Goal: Task Accomplishment & Management: Use online tool/utility

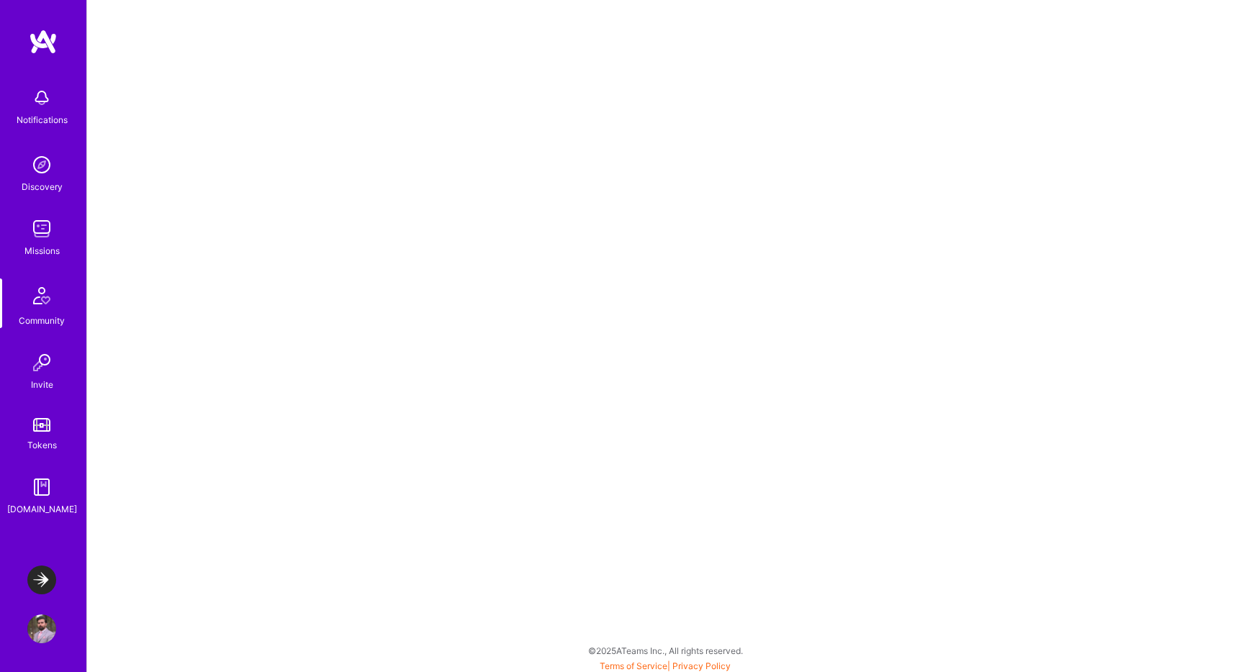
click at [748, 407] on div "Notifications Discovery Missions Community Invite Tokens [DOMAIN_NAME] LaunchDa…" at bounding box center [622, 334] width 1244 height 669
click at [39, 489] on img at bounding box center [41, 487] width 29 height 29
click at [42, 94] on img at bounding box center [41, 97] width 29 height 29
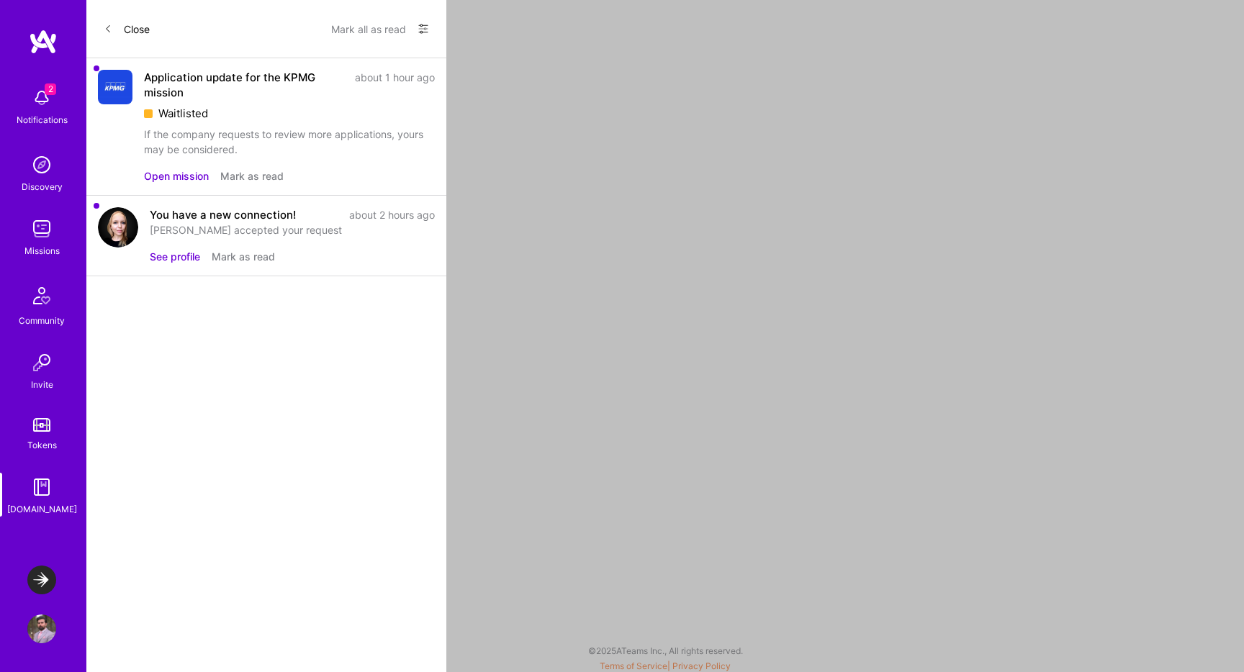
click at [156, 263] on button "See profile" at bounding box center [175, 256] width 50 height 15
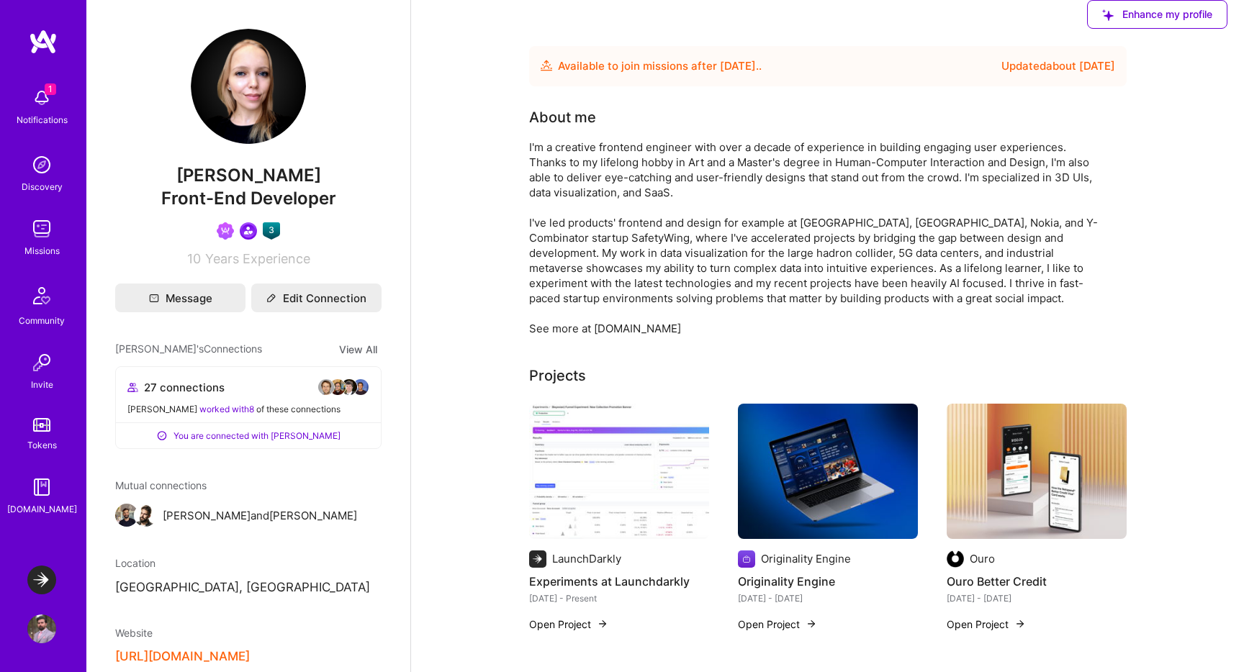
scroll to position [248, 0]
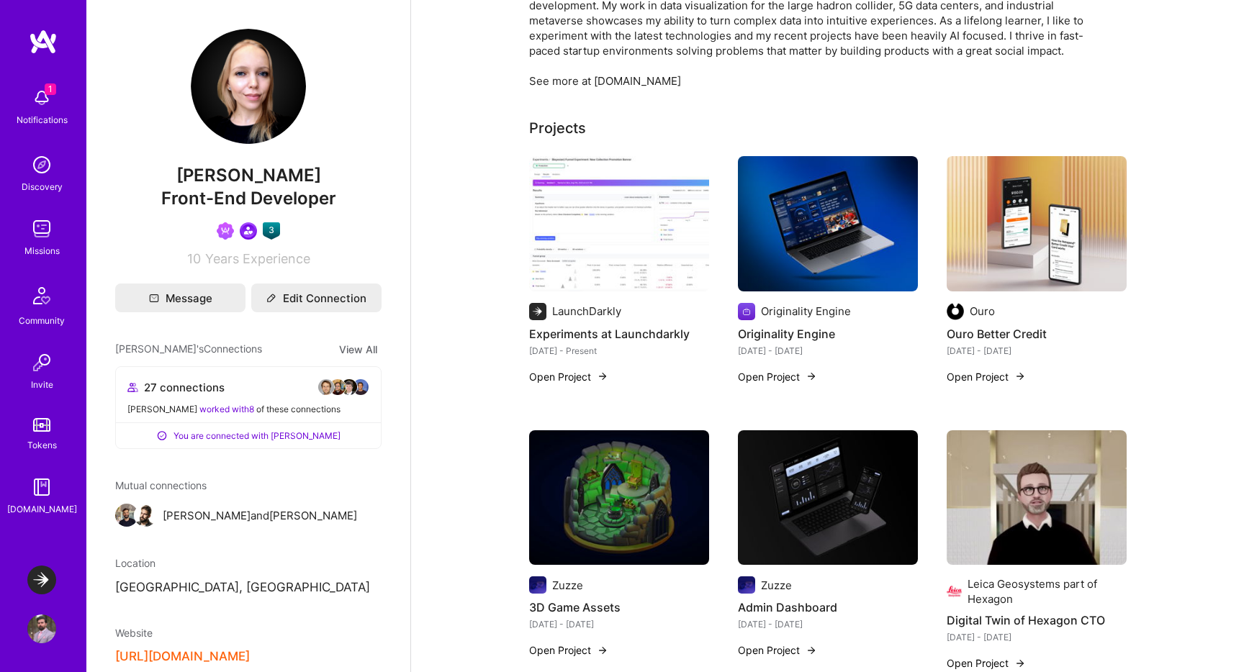
click at [579, 332] on h4 "Experiments at Launchdarkly" at bounding box center [619, 334] width 180 height 19
click at [578, 301] on div "LaunchDarkly Experiments at Launchdarkly [DATE] - Present Open Project" at bounding box center [619, 257] width 180 height 202
click at [543, 304] on img at bounding box center [537, 311] width 17 height 17
click at [593, 292] on div "LaunchDarkly Experiments at Launchdarkly [DATE] - Present Open Project" at bounding box center [619, 257] width 180 height 202
click at [594, 227] on img at bounding box center [619, 223] width 180 height 135
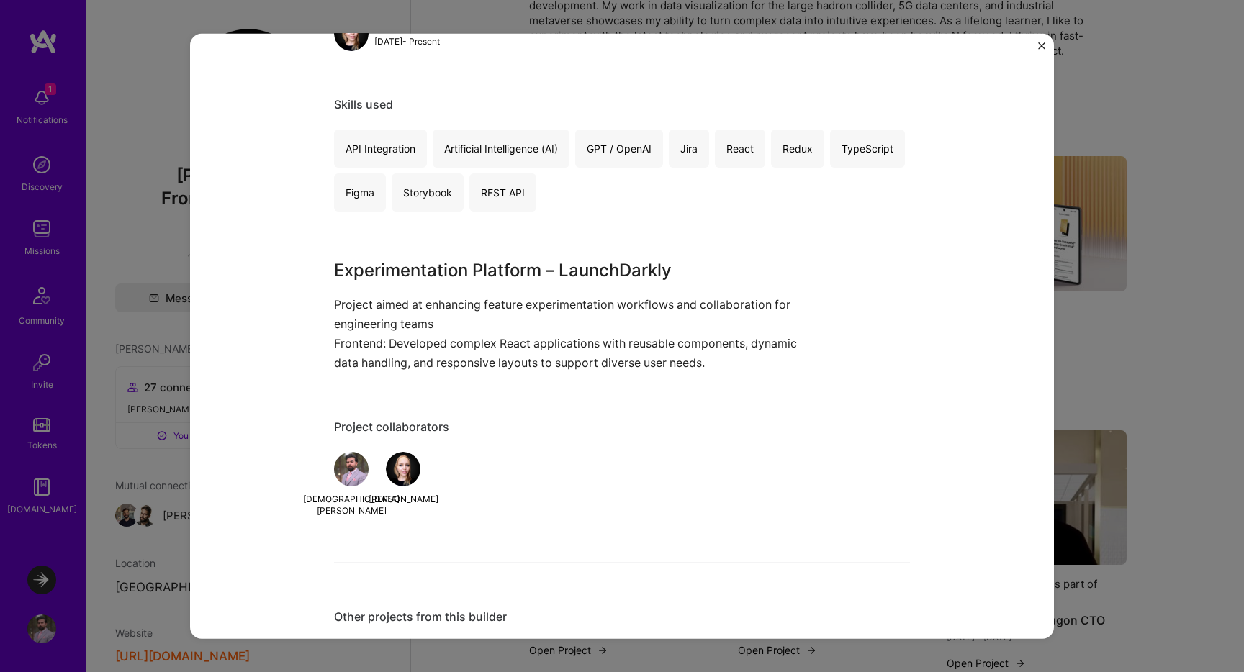
scroll to position [564, 0]
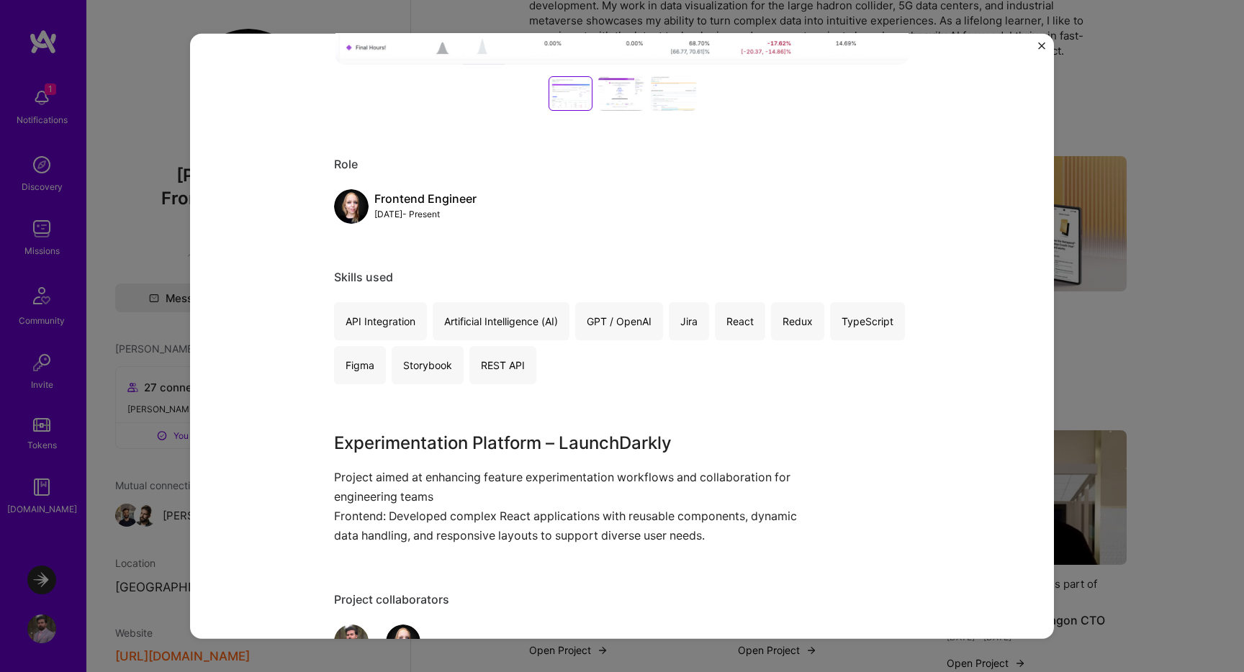
click at [1034, 45] on div "Experiments at Launchdarkly LaunchDarkly Architecture / Interior Design Project…" at bounding box center [622, 336] width 864 height 605
click at [1039, 45] on img "Close" at bounding box center [1041, 45] width 7 height 7
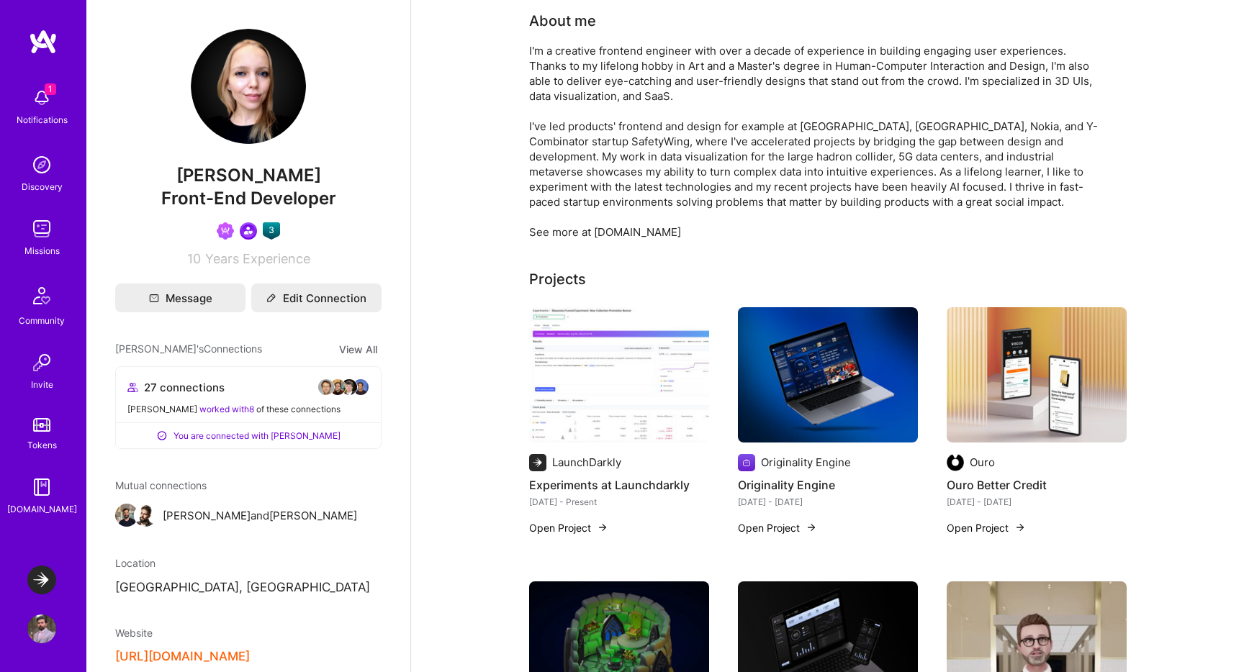
scroll to position [91, 0]
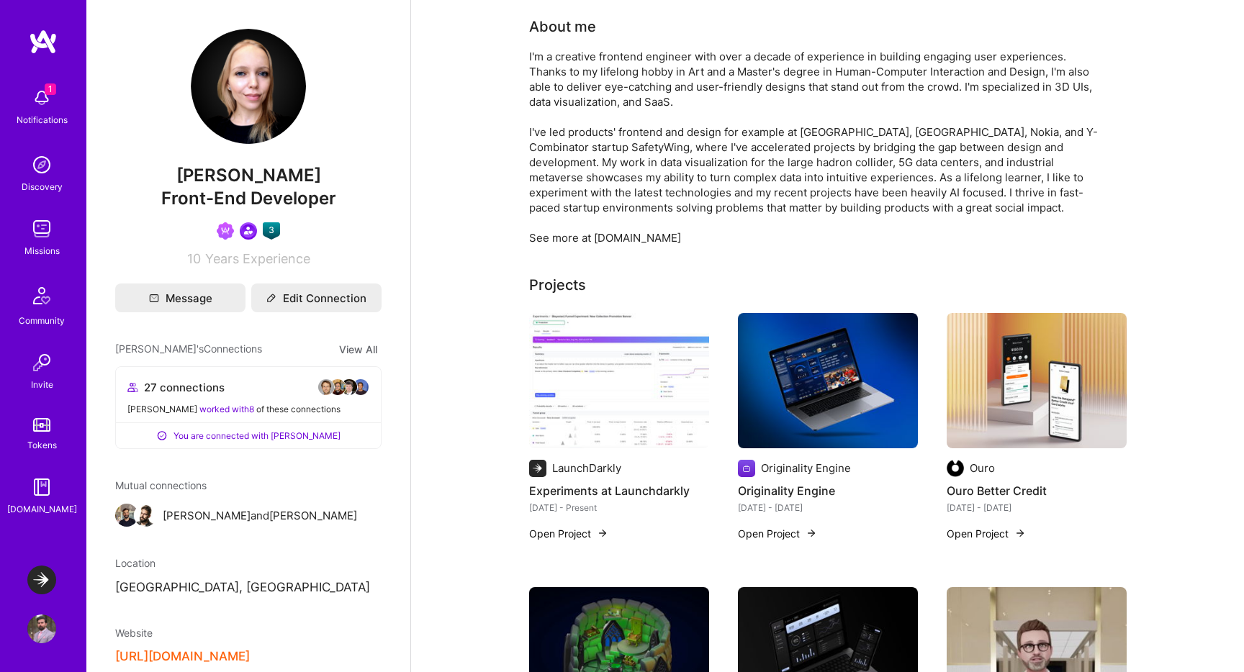
click at [204, 408] on span "worked with 8" at bounding box center [226, 409] width 55 height 11
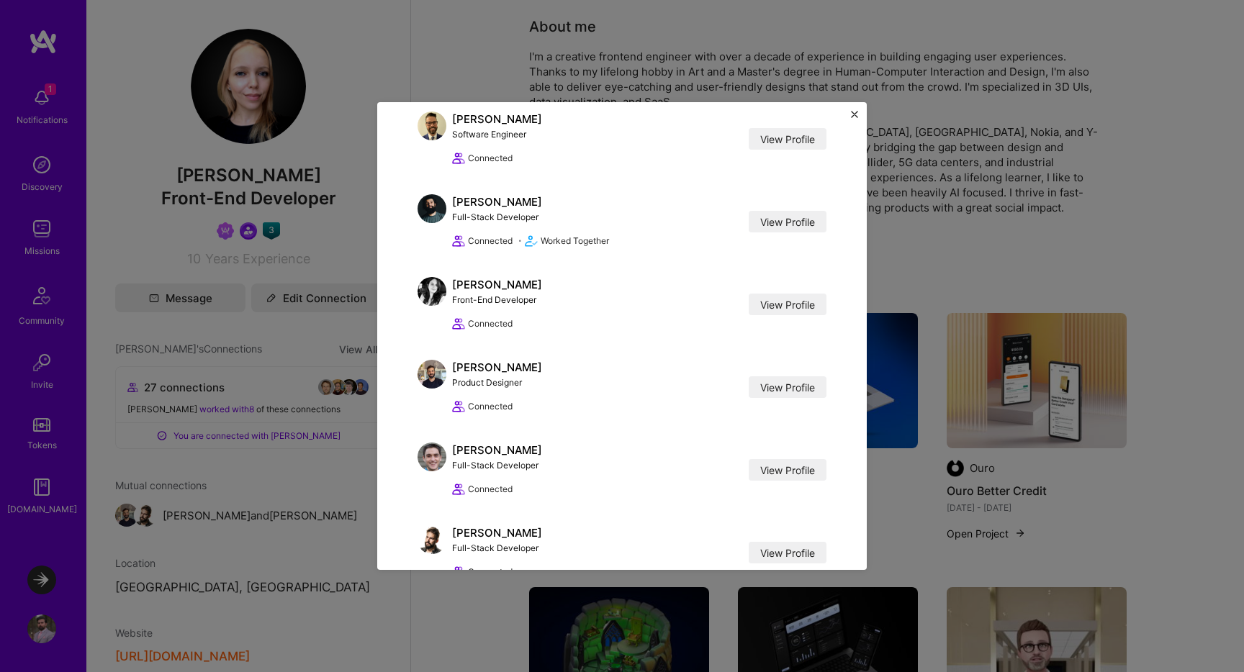
scroll to position [1059, 0]
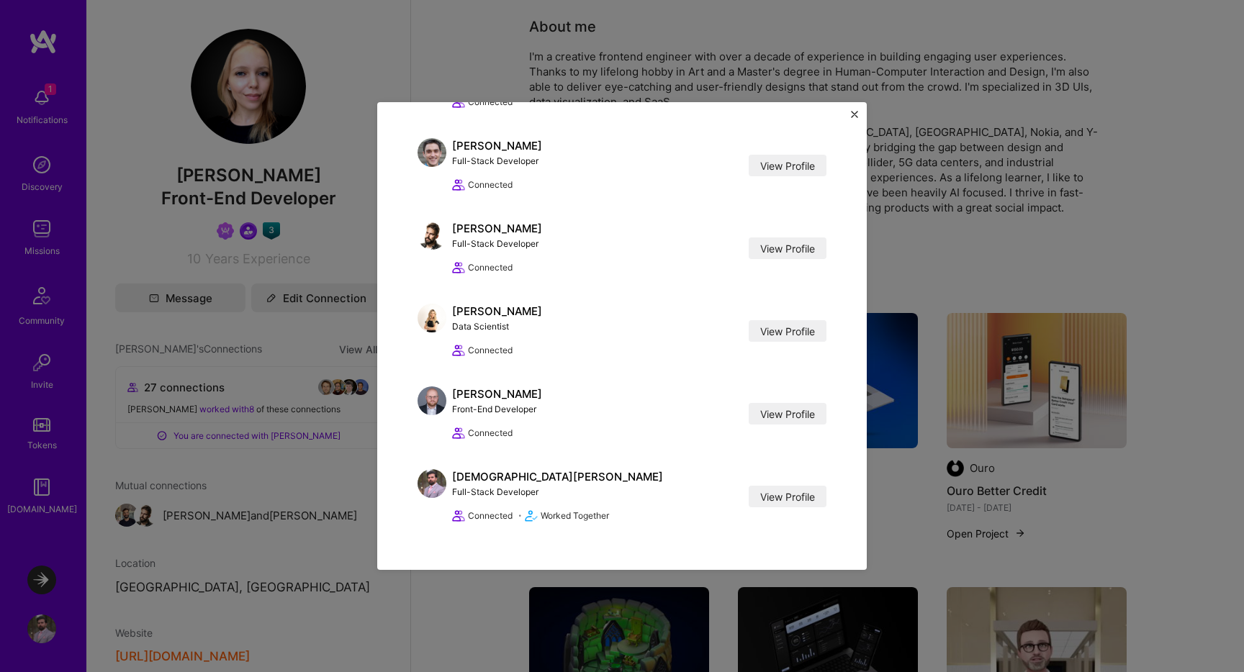
click at [851, 122] on button "Close" at bounding box center [854, 118] width 7 height 15
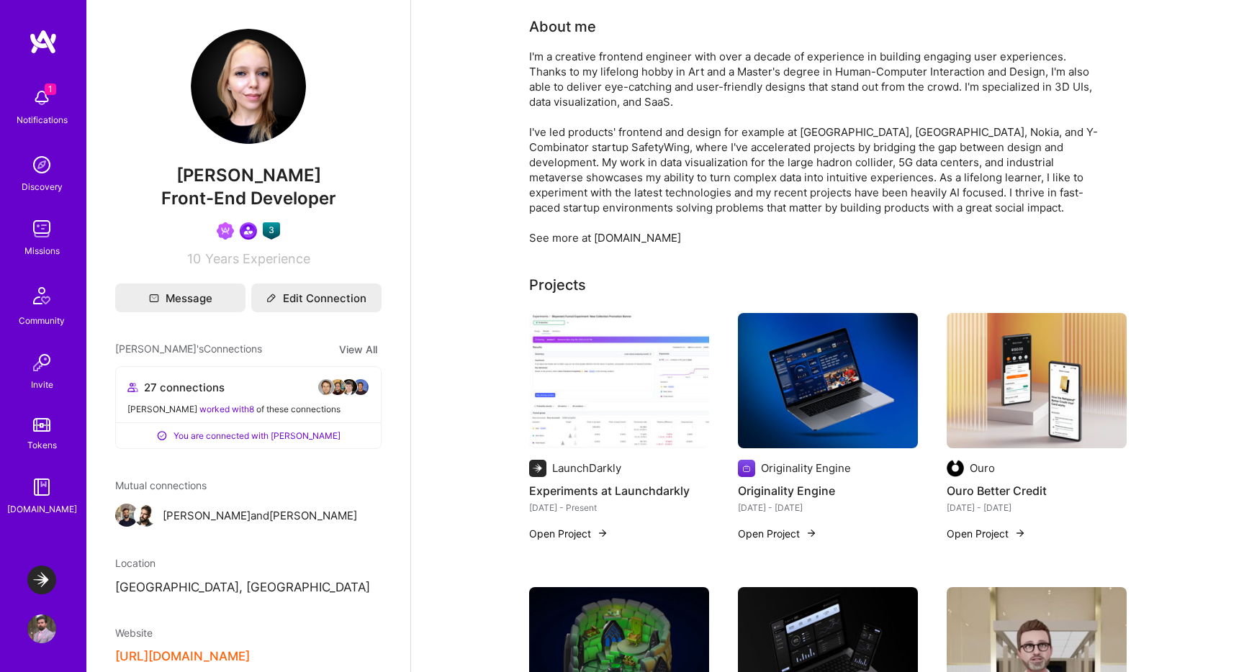
click at [37, 104] on img at bounding box center [41, 97] width 29 height 29
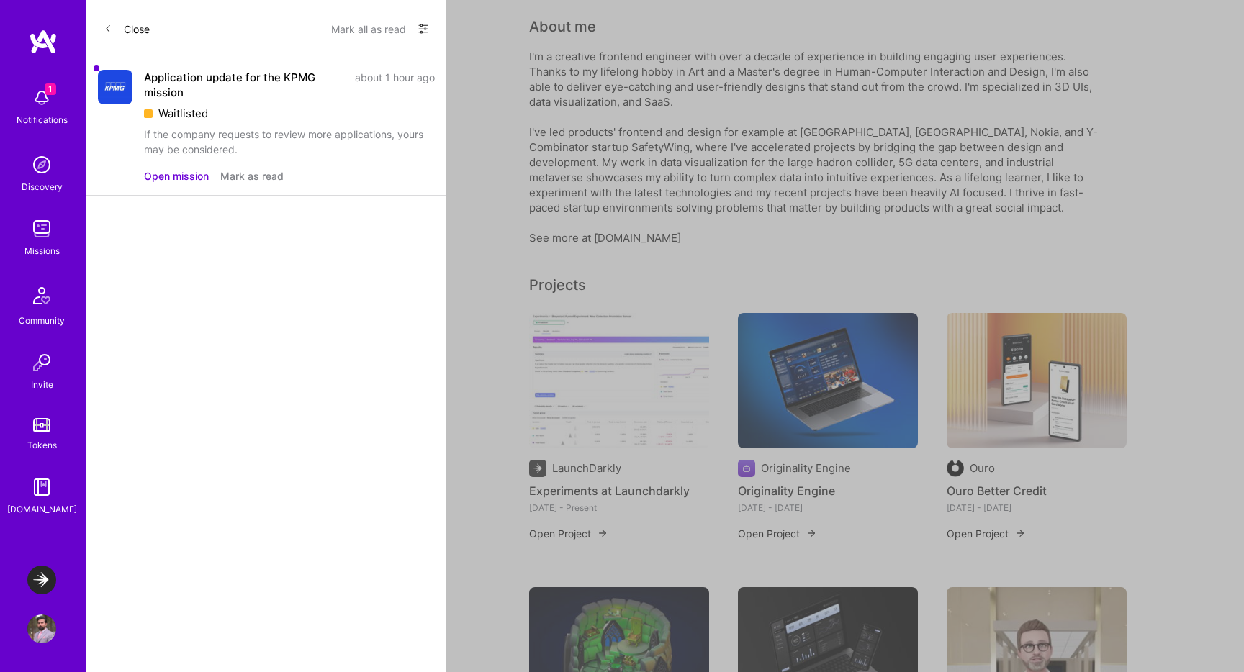
click at [225, 109] on div "Waitlisted" at bounding box center [289, 113] width 291 height 15
click at [178, 170] on button "Open mission" at bounding box center [176, 175] width 65 height 15
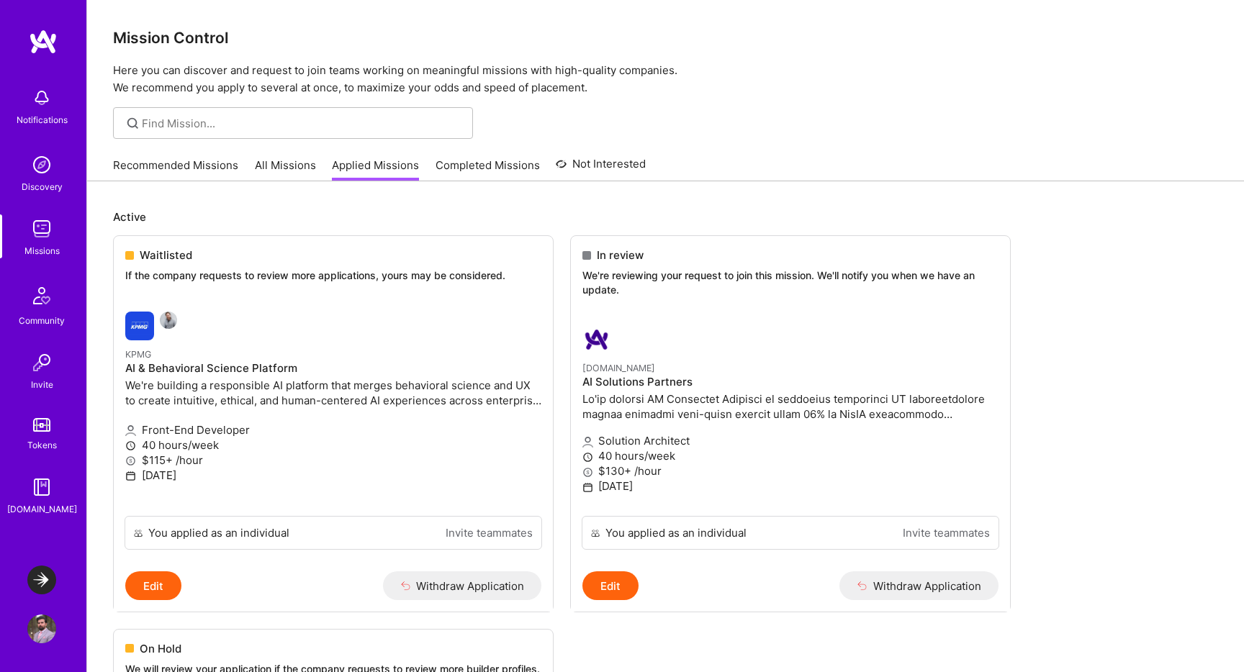
click at [45, 243] on link "Missions" at bounding box center [41, 236] width 89 height 44
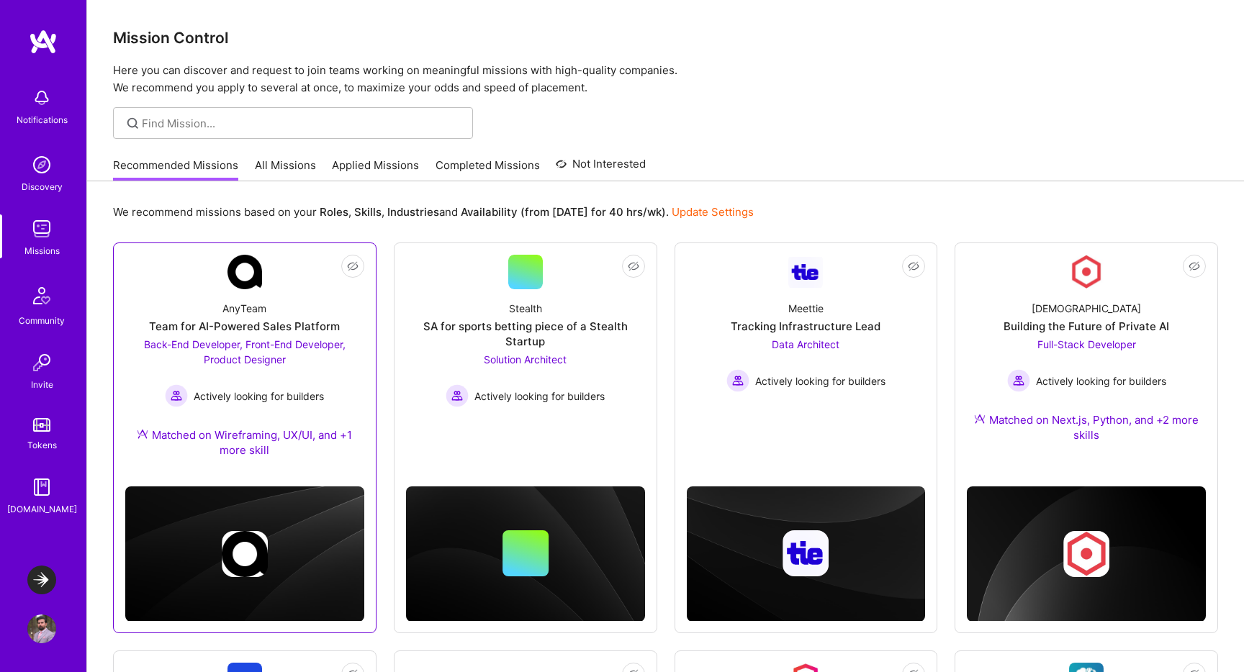
click at [272, 305] on div "AnyTeam Team for AI-Powered Sales Platform Back-End Developer, Front-End Develo…" at bounding box center [244, 382] width 239 height 186
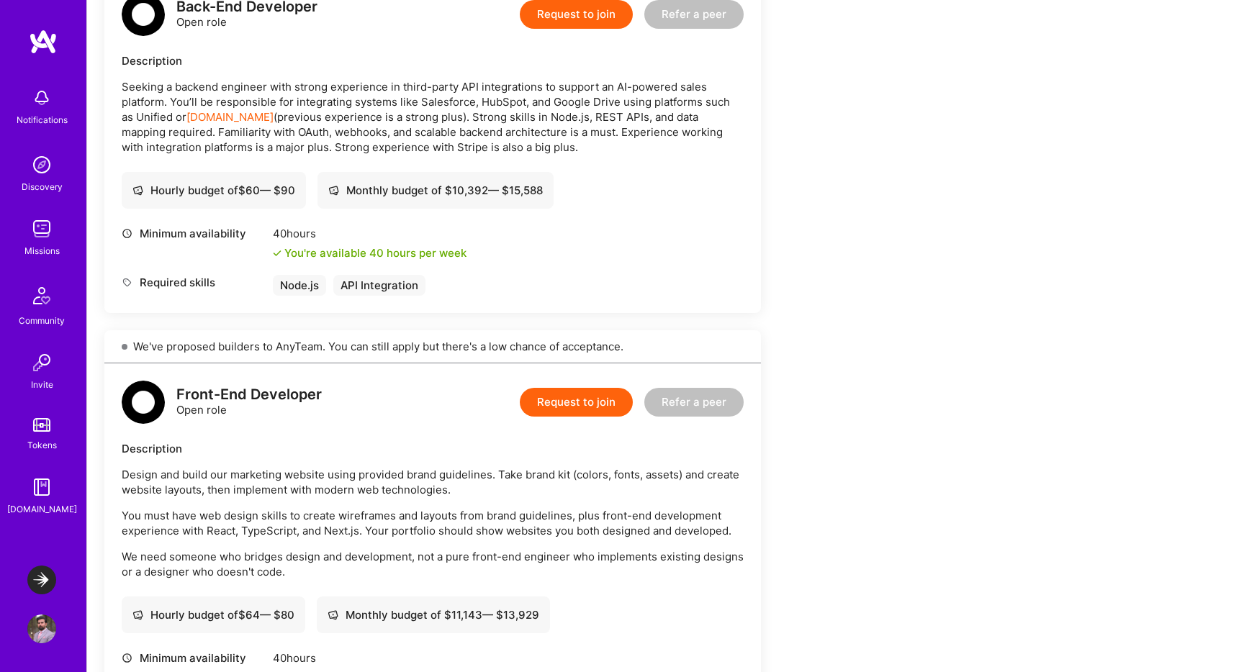
scroll to position [1015, 0]
